Goal: Task Accomplishment & Management: Manage account settings

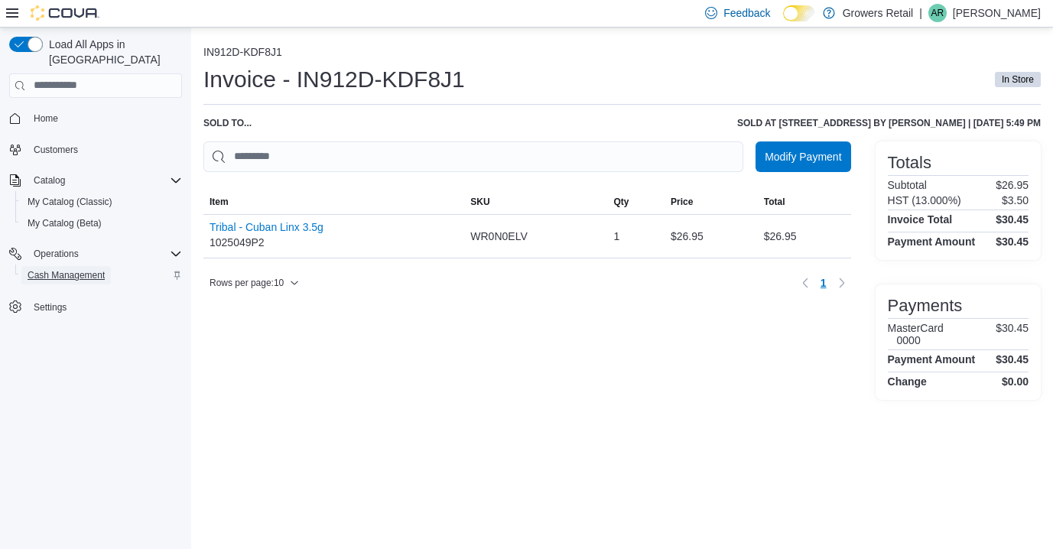
click at [96, 269] on span "Cash Management" at bounding box center [66, 275] width 77 height 12
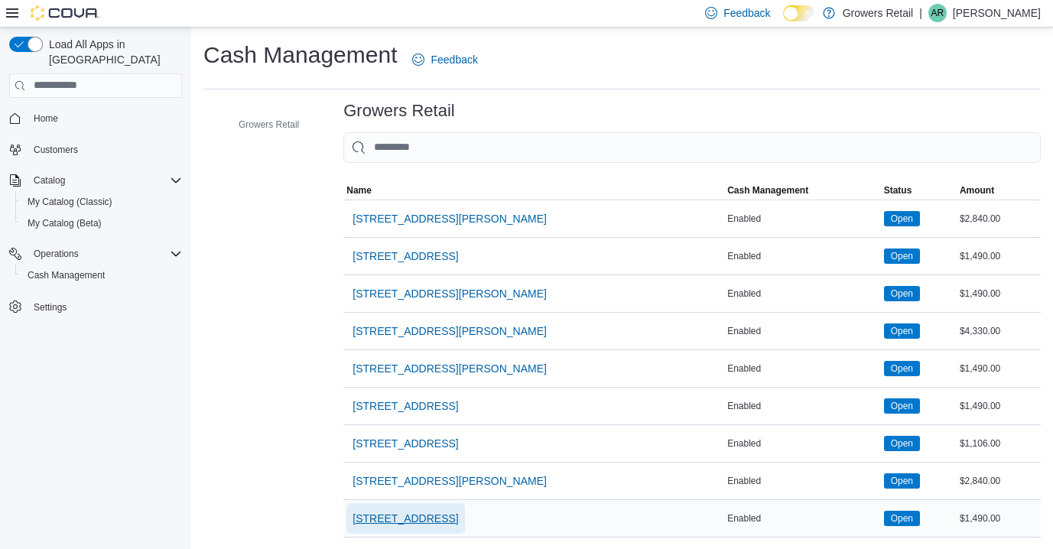
click at [428, 520] on span "[STREET_ADDRESS]" at bounding box center [404, 518] width 105 height 15
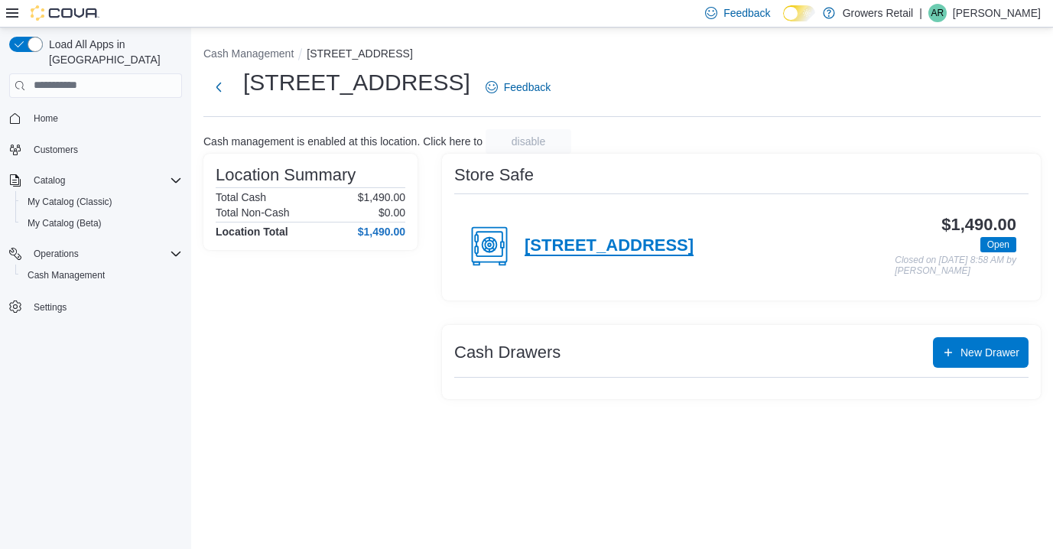
click at [618, 248] on h4 "[STREET_ADDRESS]" at bounding box center [608, 246] width 169 height 20
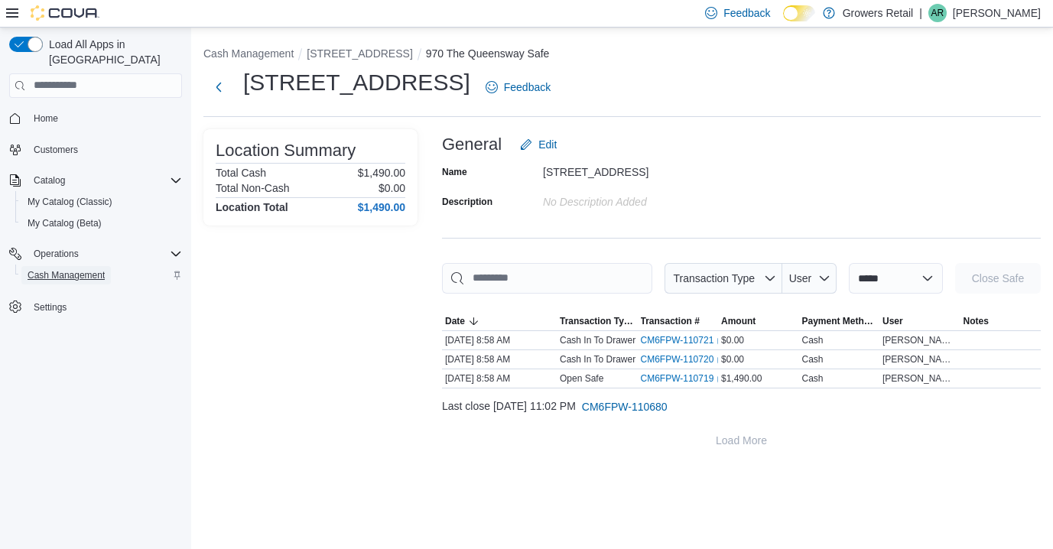
click at [93, 269] on span "Cash Management" at bounding box center [66, 275] width 77 height 12
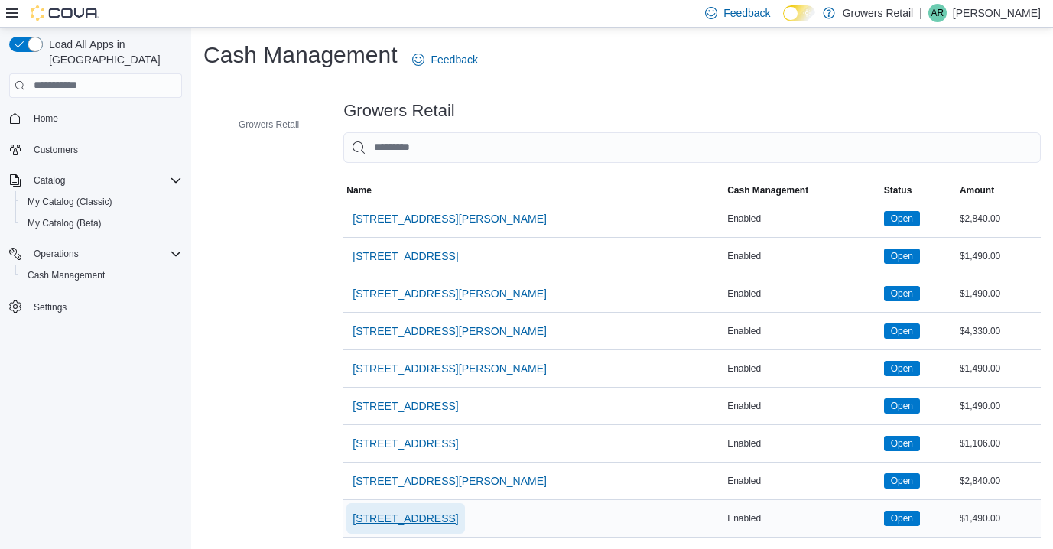
click at [439, 515] on span "[STREET_ADDRESS]" at bounding box center [404, 518] width 105 height 15
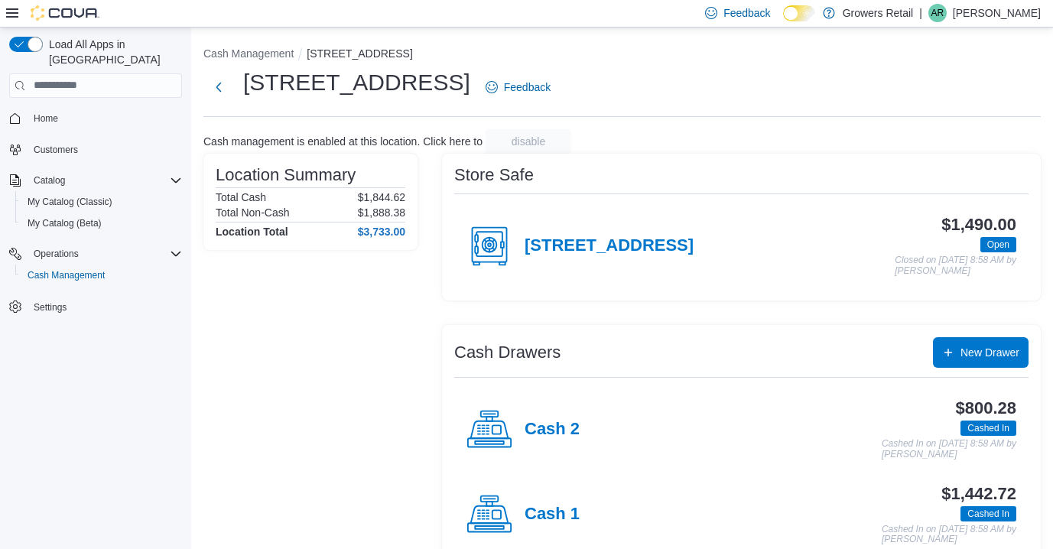
scroll to position [33, 0]
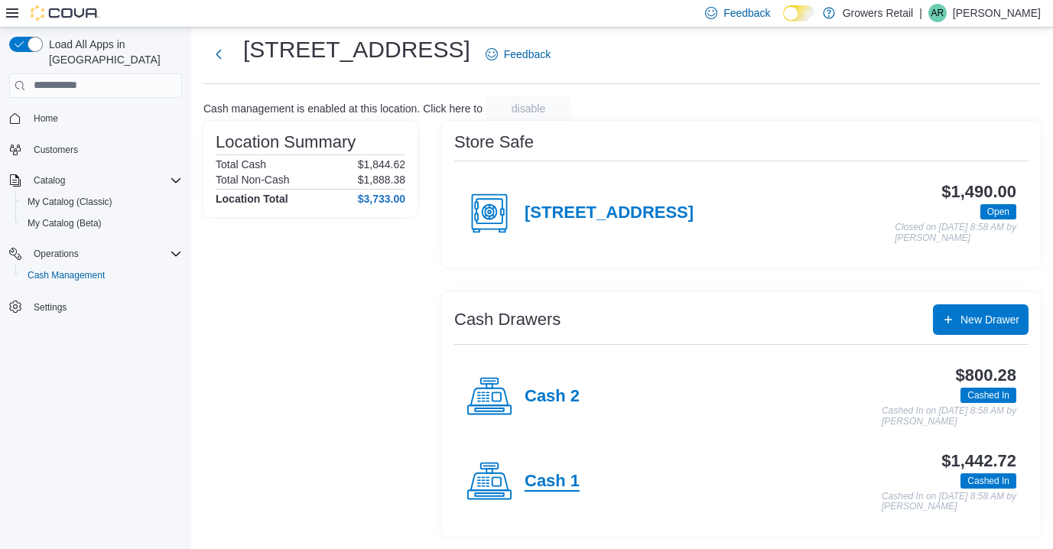
click at [555, 482] on h4 "Cash 1" at bounding box center [551, 482] width 55 height 20
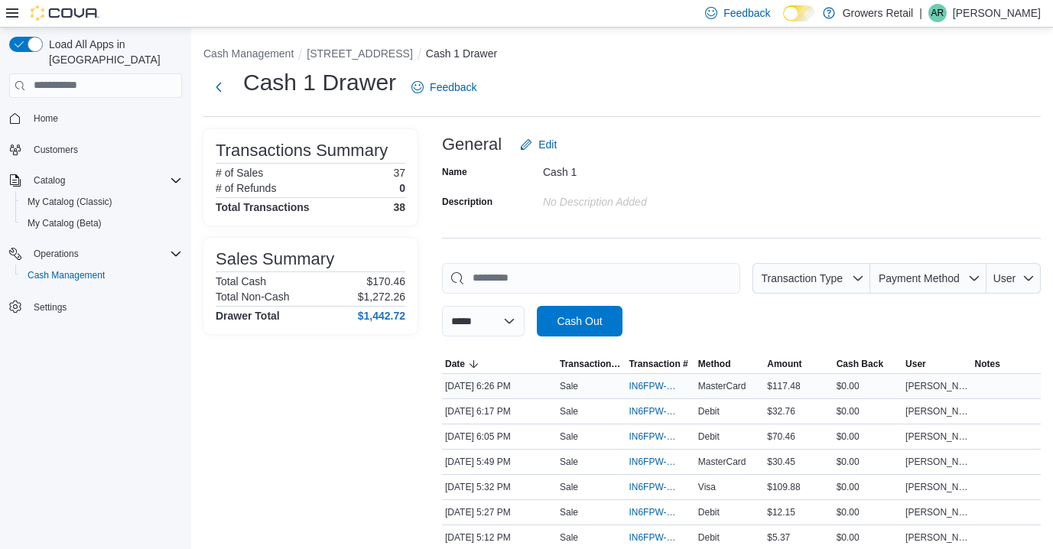
click at [610, 388] on div "Sale" at bounding box center [591, 386] width 69 height 18
click at [644, 380] on span "IN6FPW-2066510" at bounding box center [651, 386] width 47 height 12
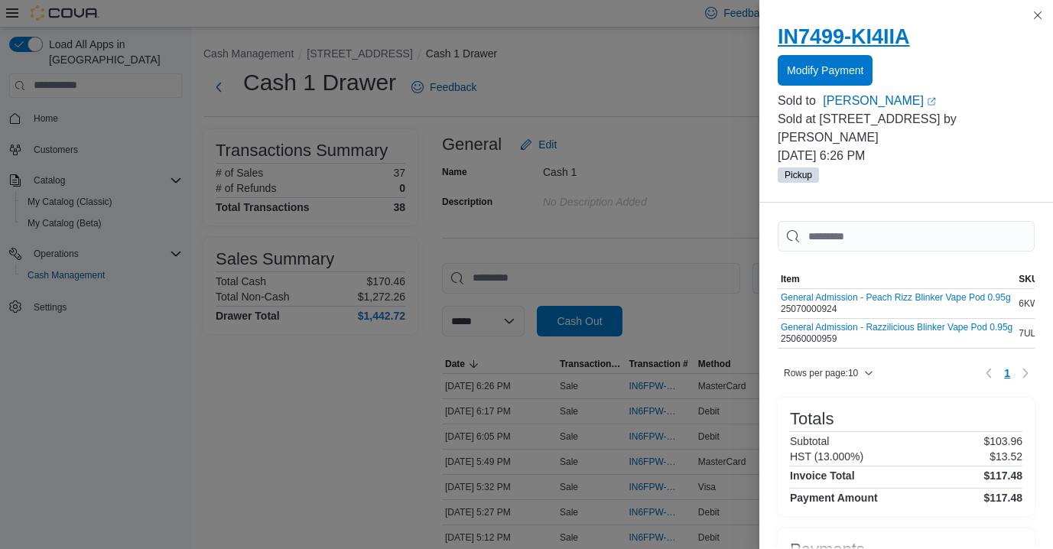
click at [891, 37] on h2 "IN7499-KI4IIA" at bounding box center [905, 36] width 257 height 24
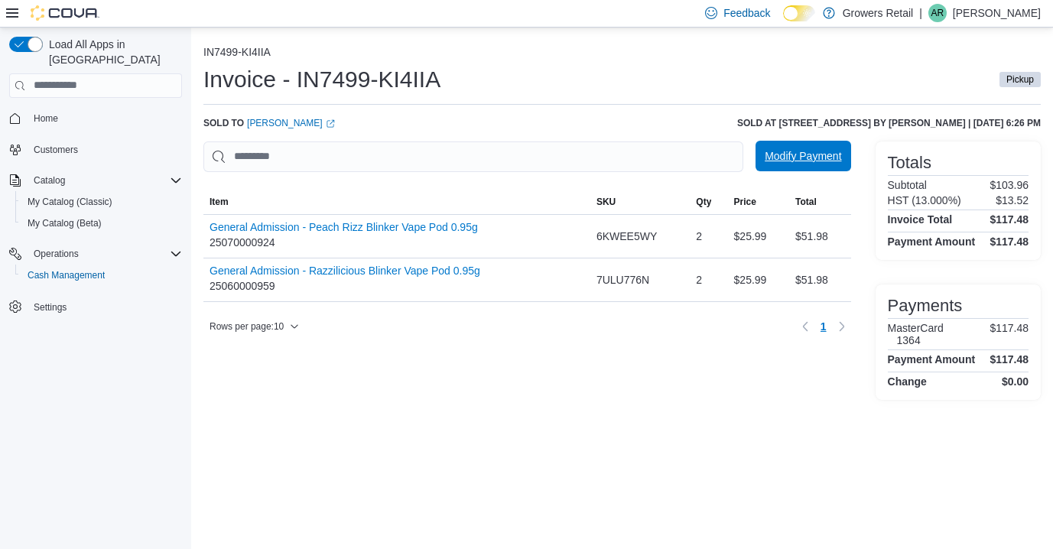
click at [811, 156] on span "Modify Payment" at bounding box center [802, 155] width 76 height 15
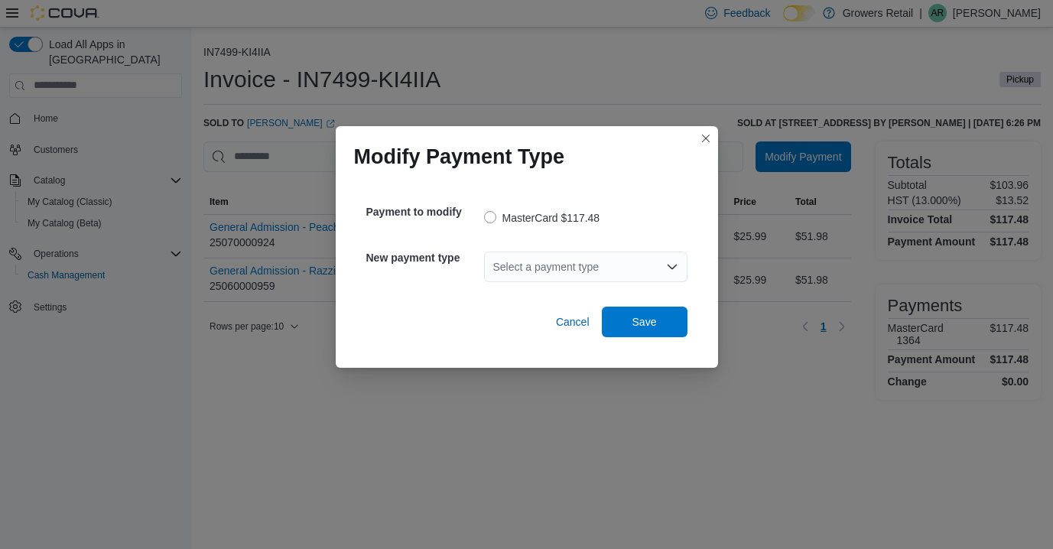
click at [519, 264] on div "Select a payment type" at bounding box center [585, 267] width 203 height 31
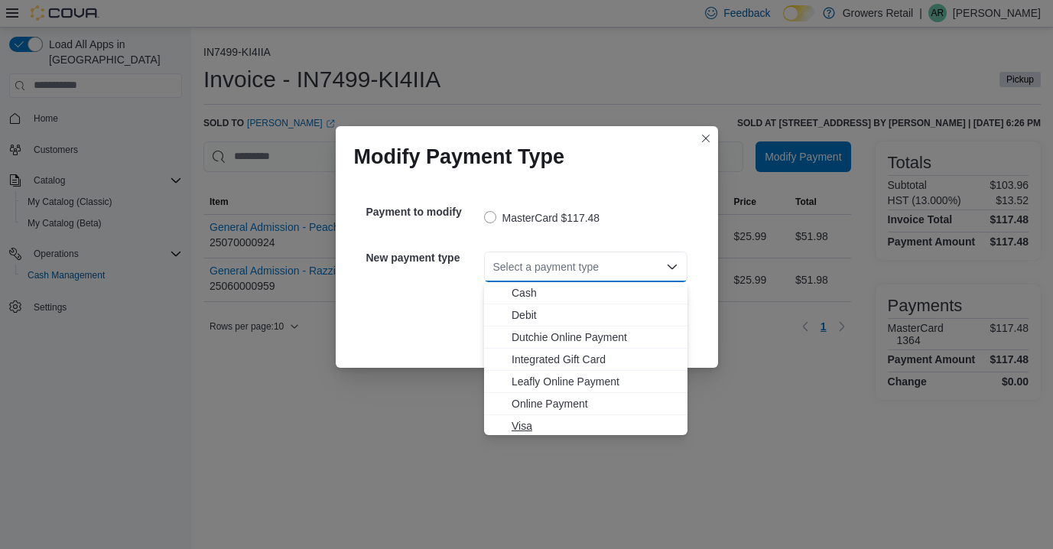
click at [530, 421] on span "Visa" at bounding box center [594, 425] width 167 height 15
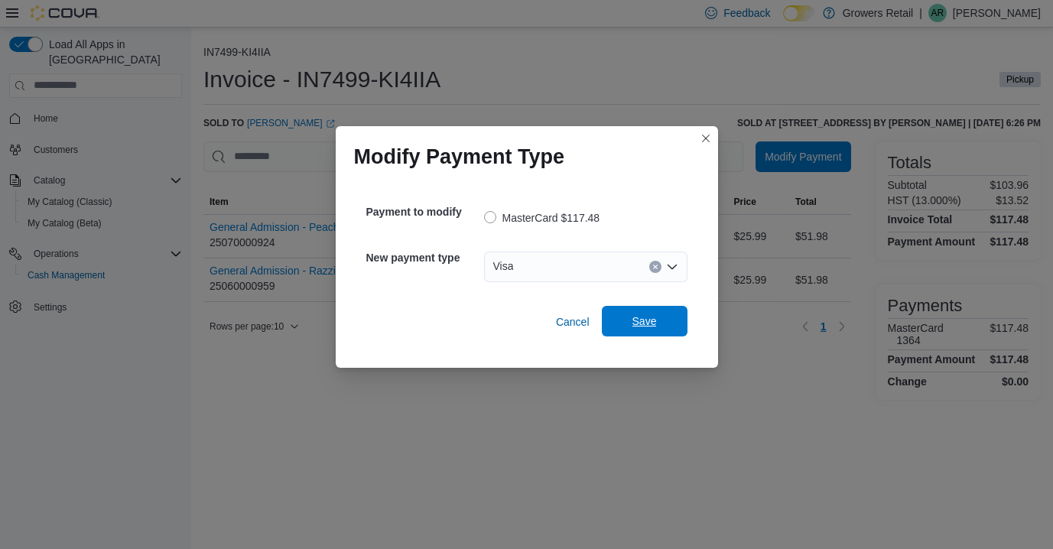
click at [636, 326] on span "Save" at bounding box center [644, 320] width 24 height 15
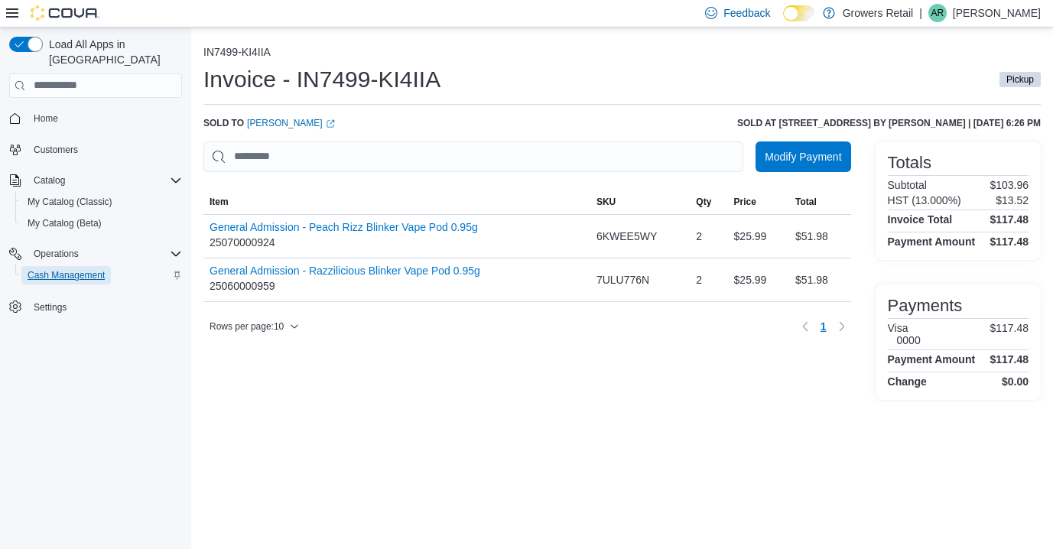
click at [89, 269] on span "Cash Management" at bounding box center [66, 275] width 77 height 12
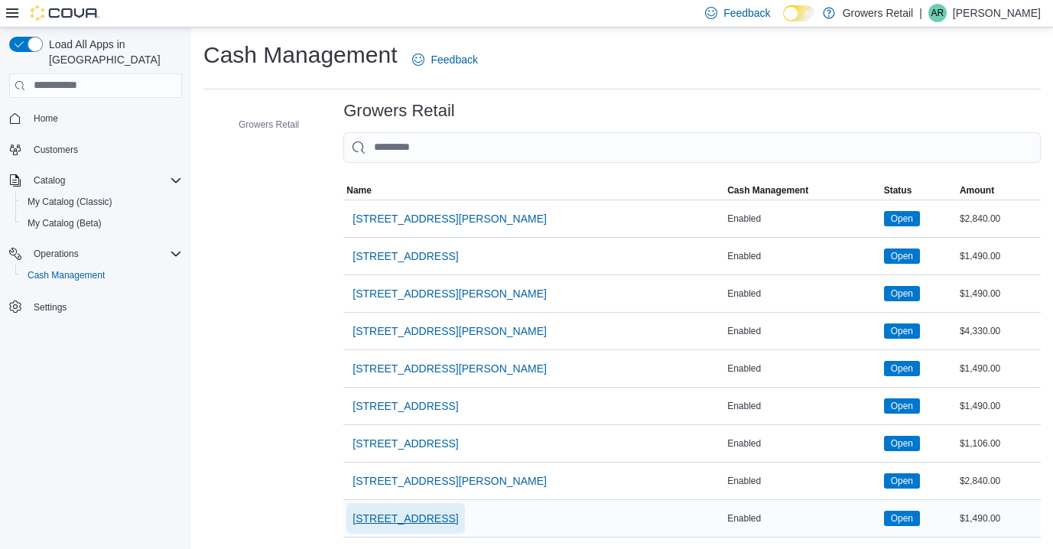
click at [429, 513] on span "[STREET_ADDRESS]" at bounding box center [404, 518] width 105 height 15
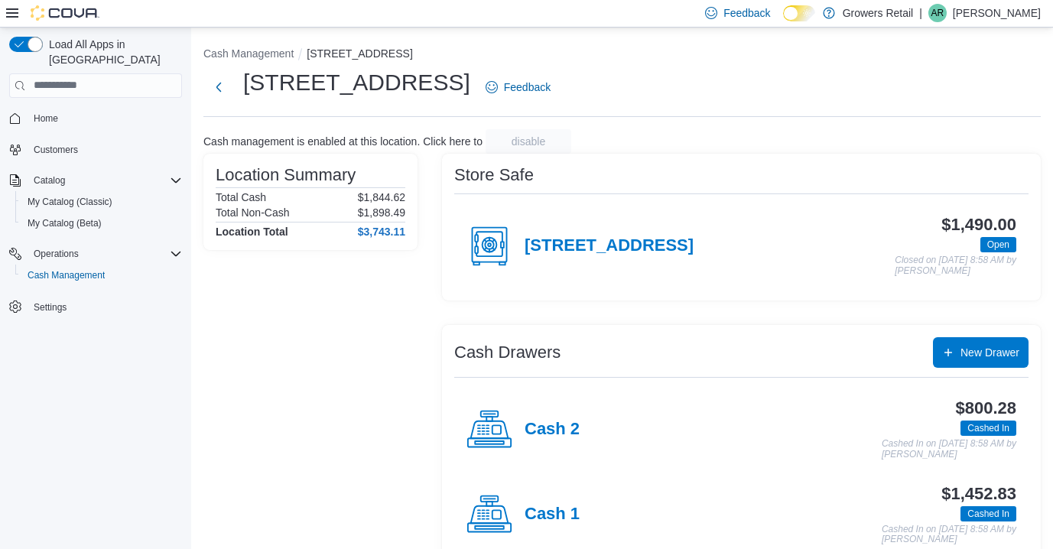
scroll to position [33, 0]
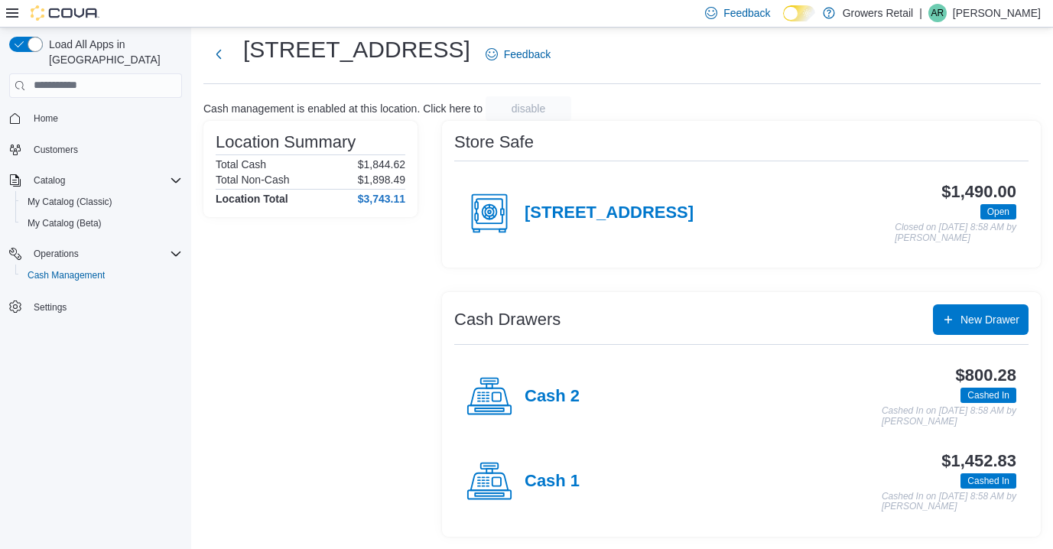
click at [579, 470] on div "$1,452.83 Cashed In Cashed In on [DATE] 8:58 AM by [PERSON_NAME]" at bounding box center [797, 482] width 437 height 60
click at [540, 498] on div "Cash 1" at bounding box center [522, 482] width 113 height 46
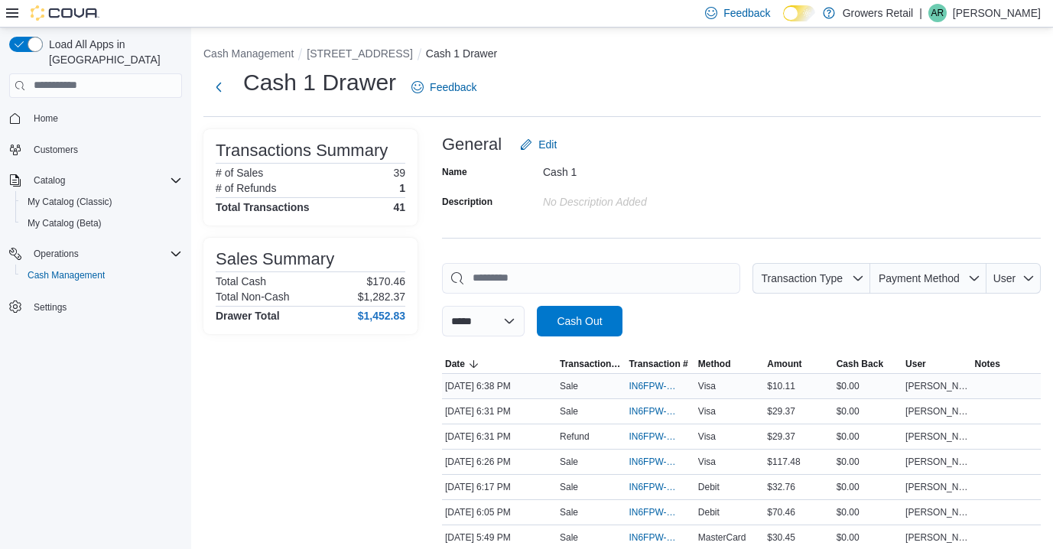
click at [615, 380] on div "Sale" at bounding box center [591, 386] width 69 height 18
click at [589, 386] on div "Sale" at bounding box center [591, 386] width 69 height 18
click at [657, 386] on span "IN6FPW-2066531" at bounding box center [651, 386] width 47 height 12
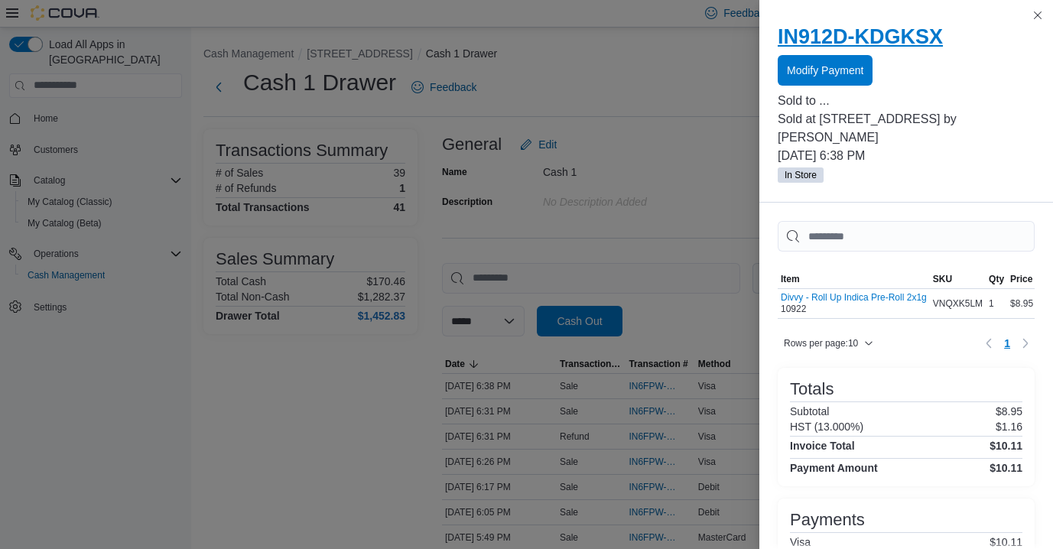
click at [904, 43] on h2 "IN912D-KDGKSX" at bounding box center [905, 36] width 257 height 24
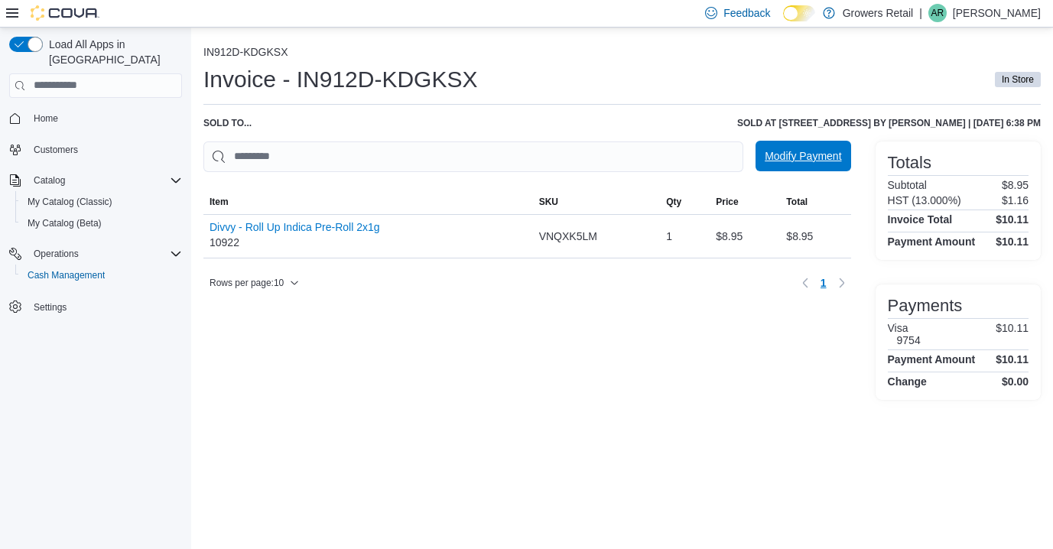
click at [816, 161] on span "Modify Payment" at bounding box center [802, 155] width 76 height 15
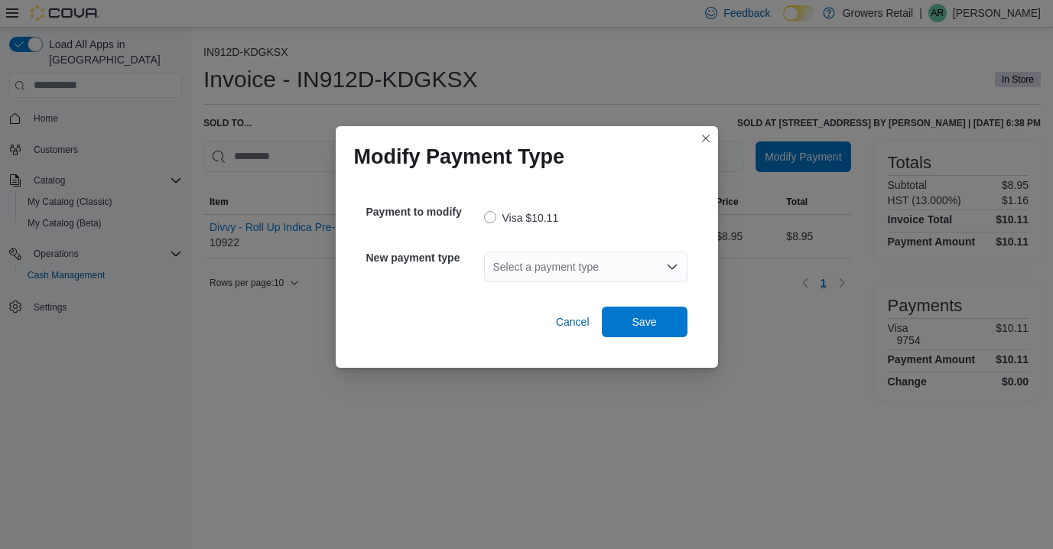
click at [542, 271] on div "Select a payment type" at bounding box center [585, 267] width 203 height 31
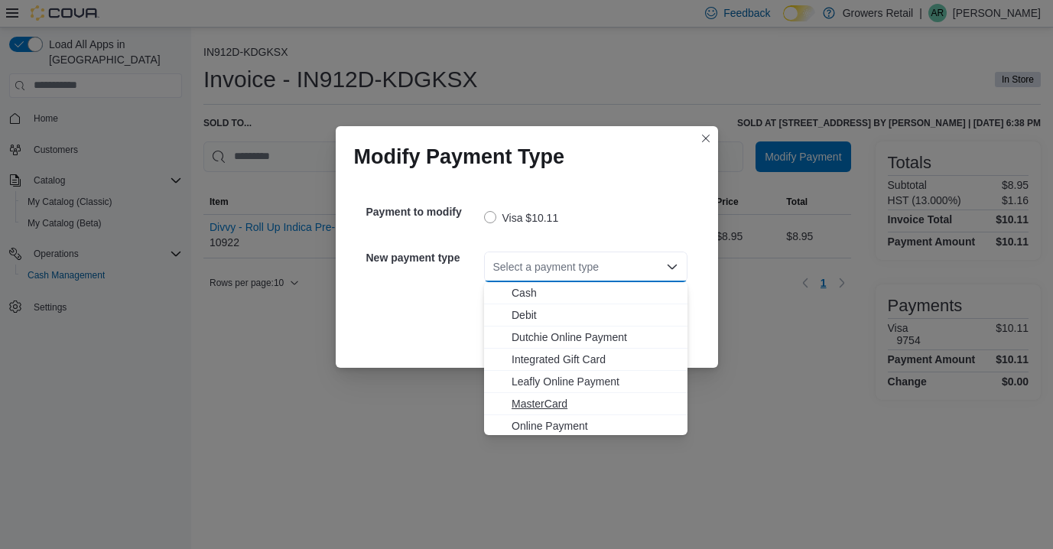
click at [550, 401] on span "MasterCard" at bounding box center [594, 403] width 167 height 15
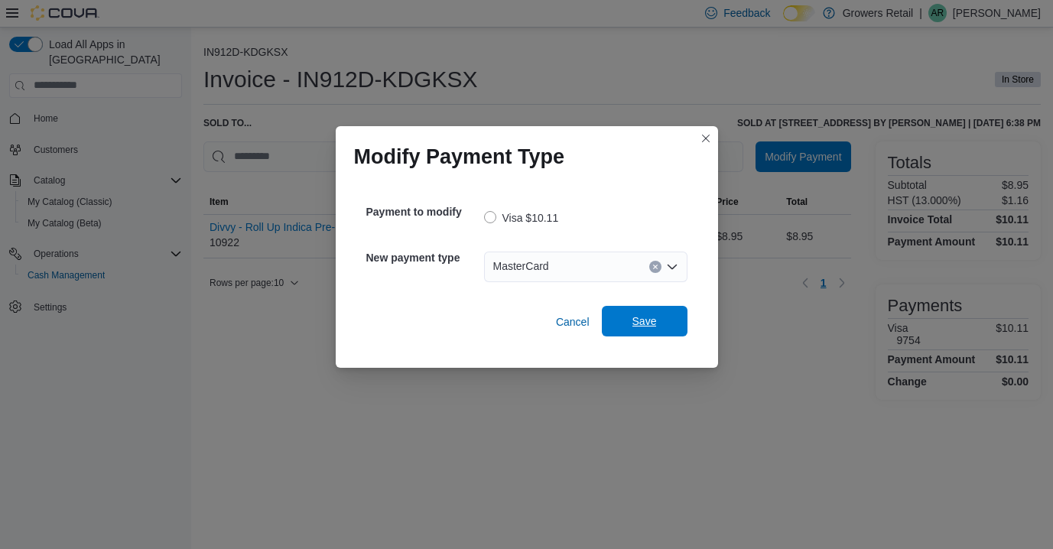
click at [658, 315] on span "Save" at bounding box center [644, 321] width 67 height 31
